Goal: Transaction & Acquisition: Book appointment/travel/reservation

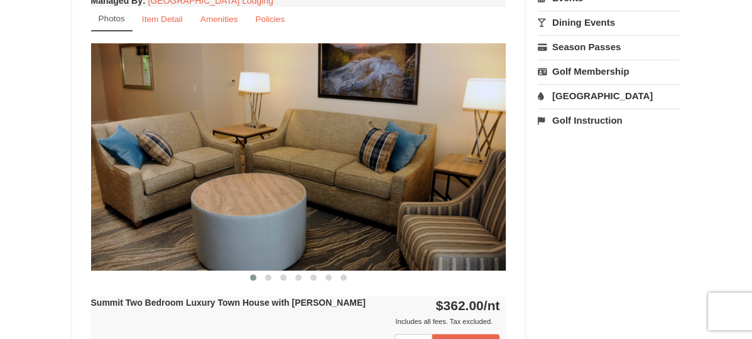
scroll to position [440, 0]
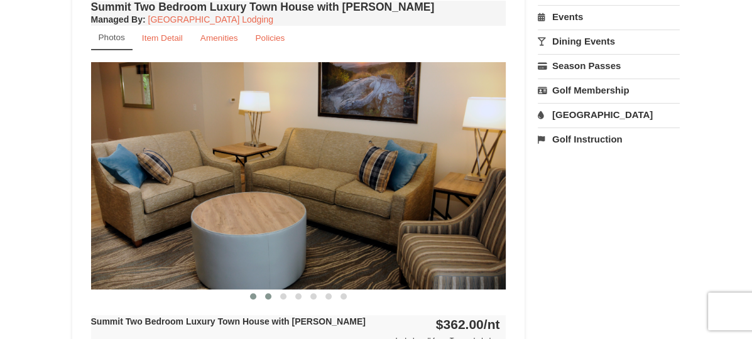
click at [267, 297] on span at bounding box center [268, 297] width 6 height 6
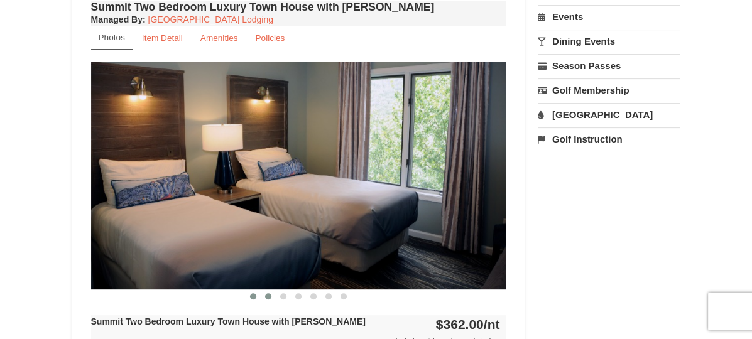
click at [252, 296] on span at bounding box center [253, 297] width 6 height 6
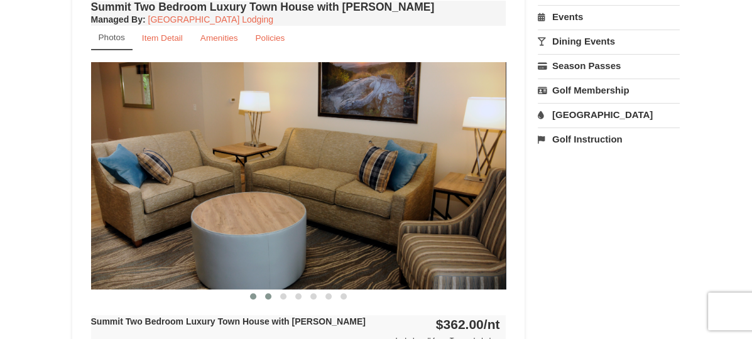
click at [268, 296] on span at bounding box center [268, 297] width 6 height 6
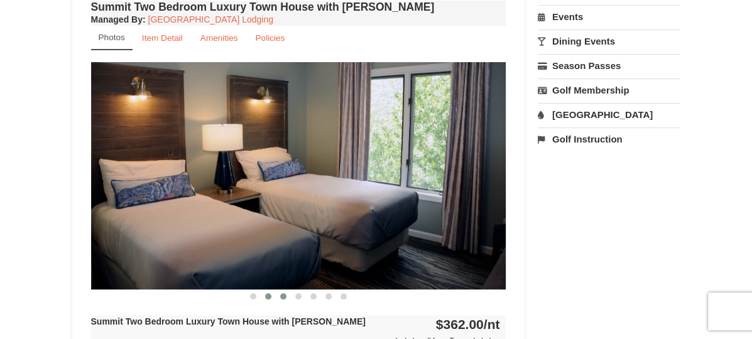
click at [287, 296] on button at bounding box center [283, 296] width 15 height 13
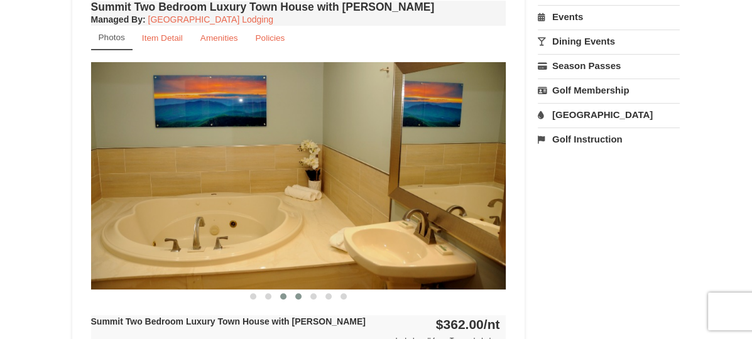
click at [295, 296] on span at bounding box center [298, 297] width 6 height 6
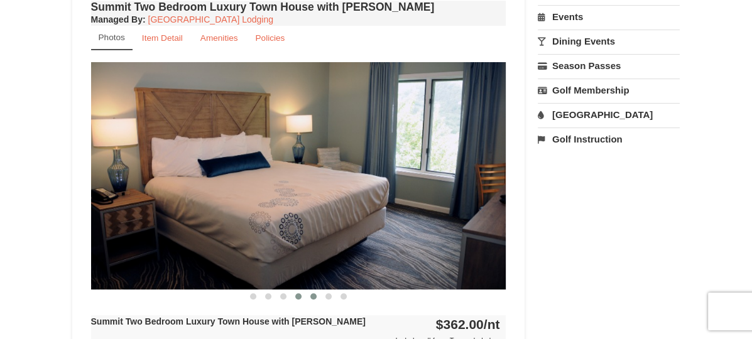
click at [314, 295] on span at bounding box center [314, 297] width 6 height 6
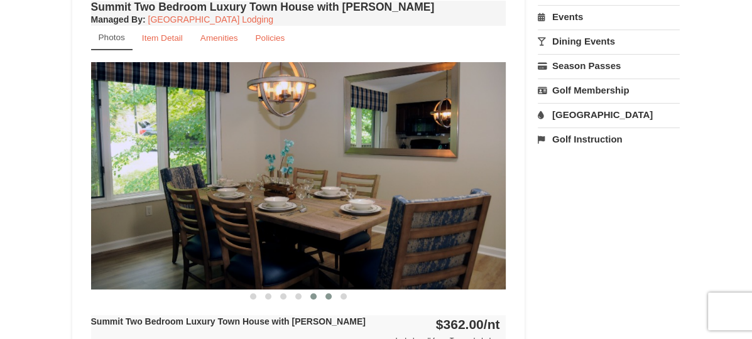
click at [329, 295] on span at bounding box center [329, 297] width 6 height 6
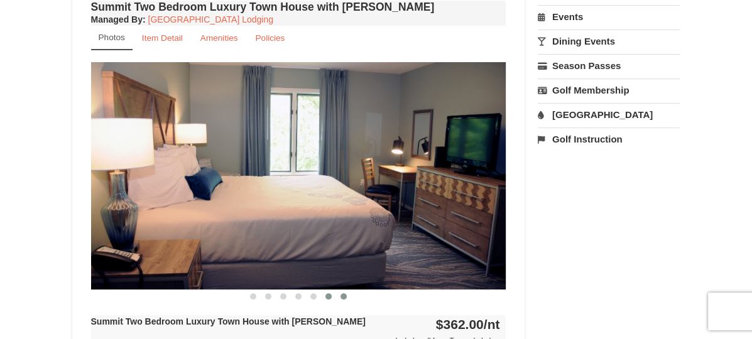
click at [341, 295] on span at bounding box center [344, 297] width 6 height 6
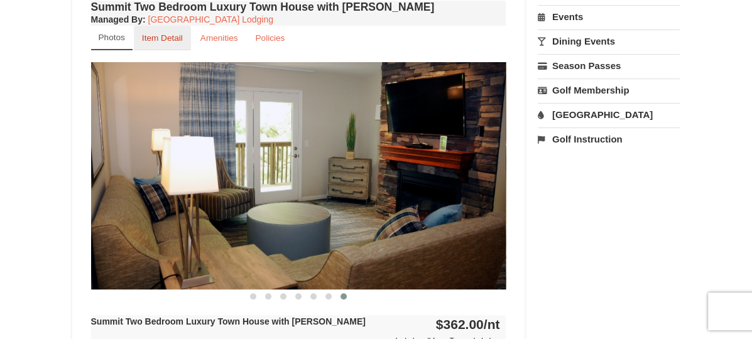
click at [167, 41] on small "Item Detail" at bounding box center [162, 37] width 41 height 9
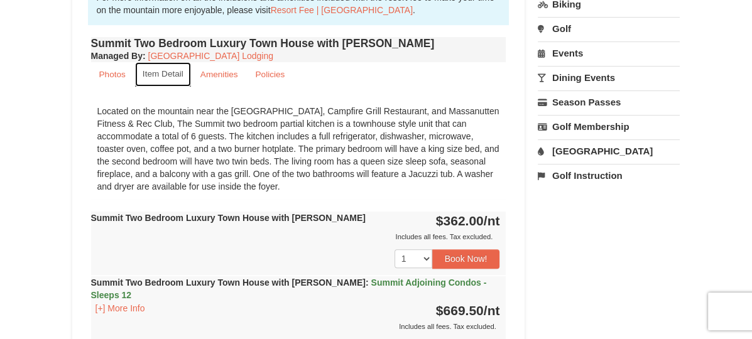
scroll to position [377, 0]
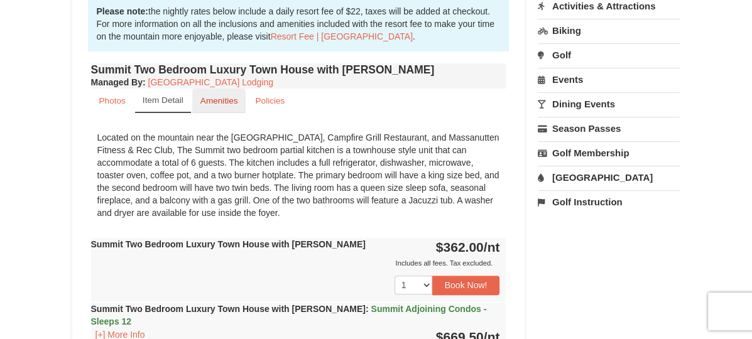
click at [242, 102] on link "Amenities" at bounding box center [219, 101] width 54 height 25
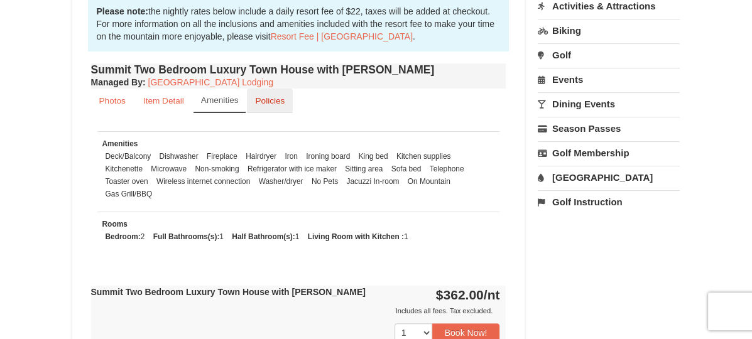
click at [275, 104] on small "Policies" at bounding box center [270, 100] width 30 height 9
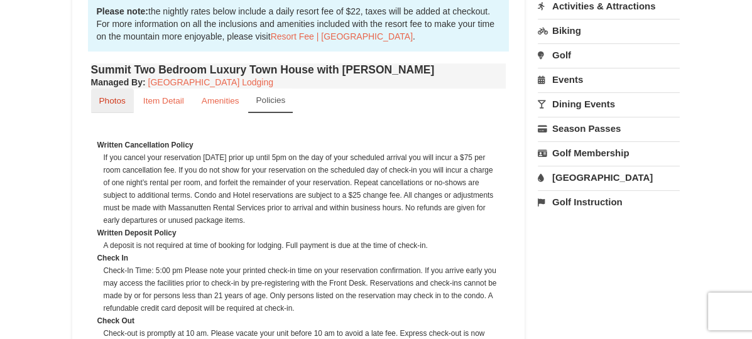
click at [92, 107] on link "Photos" at bounding box center [112, 101] width 43 height 25
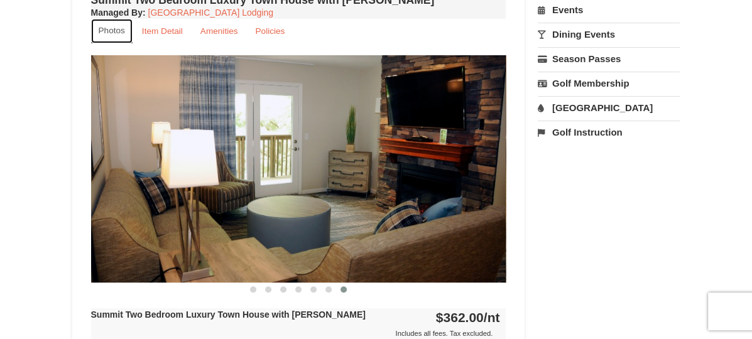
scroll to position [503, 0]
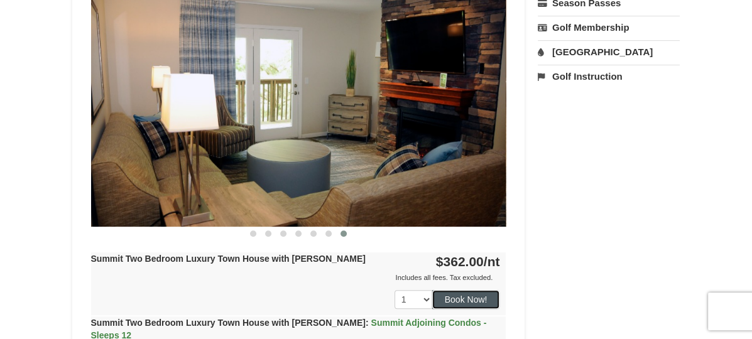
click at [471, 300] on button "Book Now!" at bounding box center [466, 299] width 68 height 19
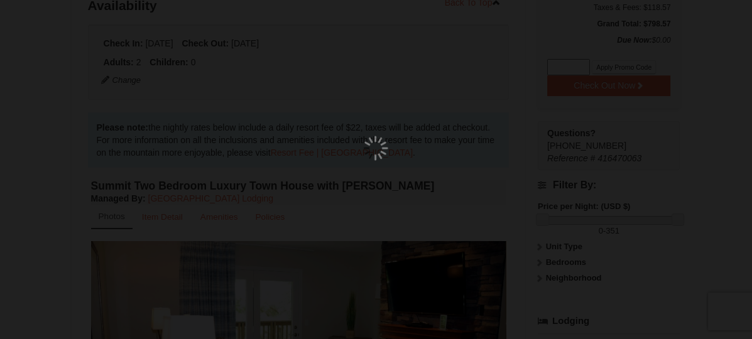
scroll to position [110, 0]
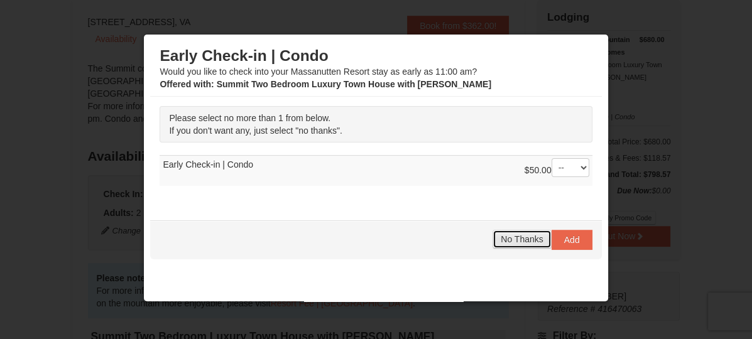
click at [513, 243] on span "No Thanks" at bounding box center [522, 239] width 42 height 10
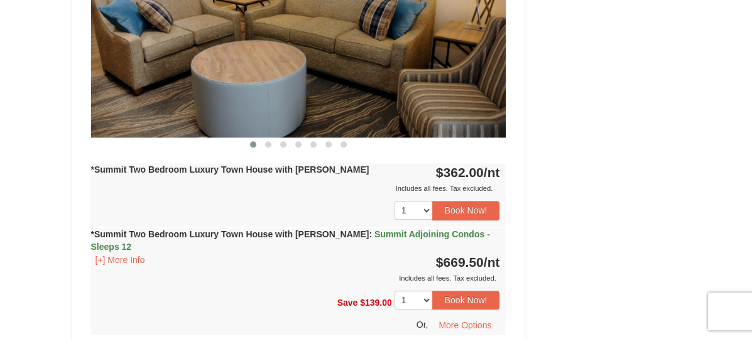
scroll to position [1116, 0]
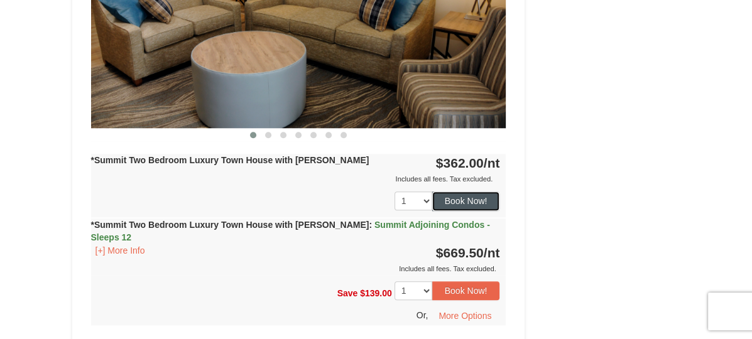
click at [481, 192] on button "Book Now!" at bounding box center [466, 201] width 68 height 19
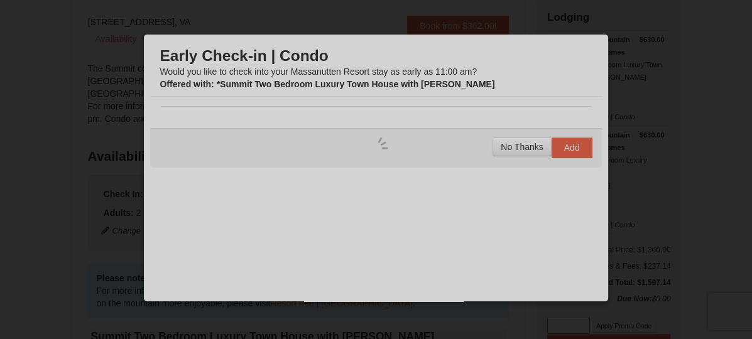
scroll to position [110, 0]
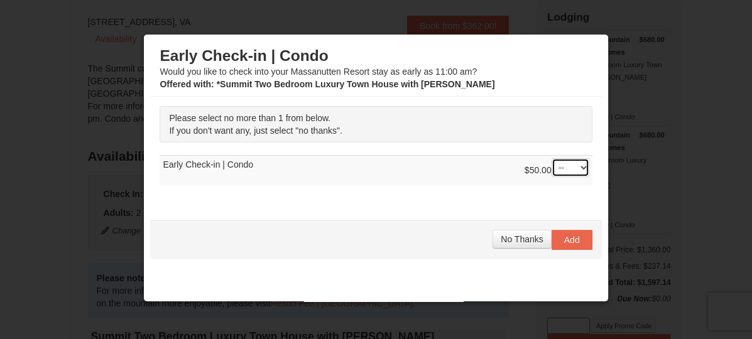
click at [572, 163] on select "-- 01" at bounding box center [571, 167] width 38 height 19
click at [571, 167] on select "-- 01" at bounding box center [571, 167] width 38 height 19
click at [517, 239] on span "No Thanks" at bounding box center [522, 239] width 42 height 10
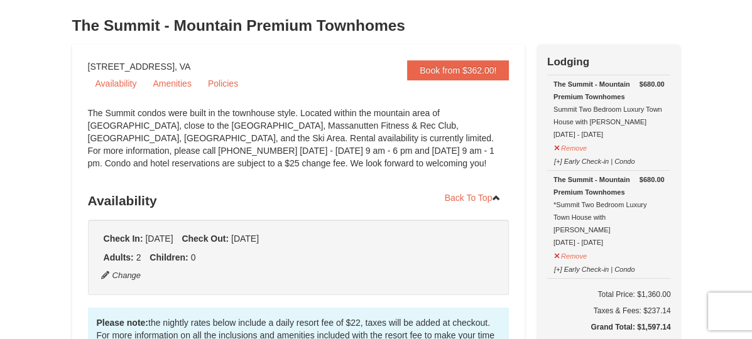
scroll to position [47, 0]
